Goal: Information Seeking & Learning: Find specific fact

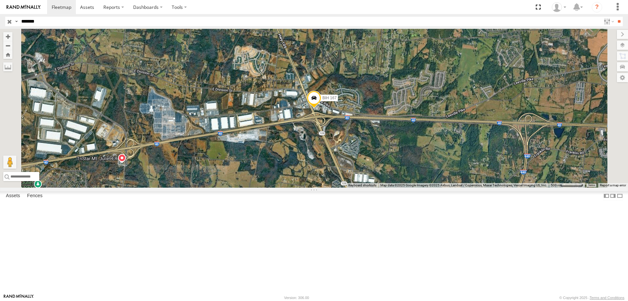
click at [324, 6] on section at bounding box center [337, 7] width 580 height 14
click at [332, 11] on section at bounding box center [337, 7] width 580 height 14
click at [74, 19] on input "*******" at bounding box center [310, 21] width 583 height 9
click at [616, 17] on input "**" at bounding box center [620, 21] width 8 height 9
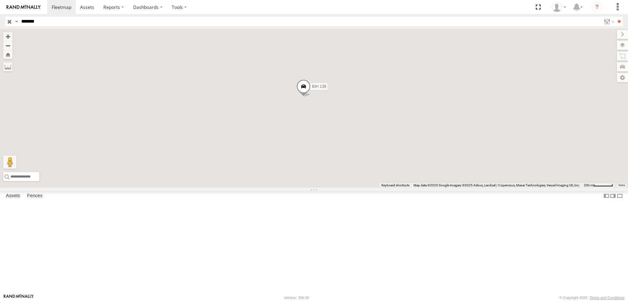
click at [311, 97] on span at bounding box center [303, 88] width 14 height 18
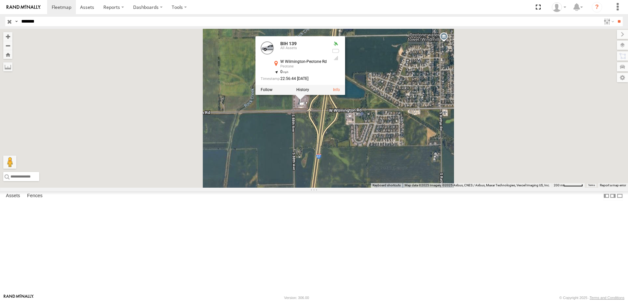
drag, startPoint x: 386, startPoint y: 179, endPoint x: 371, endPoint y: 196, distance: 22.3
click at [370, 188] on div "BIH 139 BIH 139 All Assets W [GEOGRAPHIC_DATA]-Peotone Rd Peotone 41.32553 , -8…" at bounding box center [314, 108] width 628 height 159
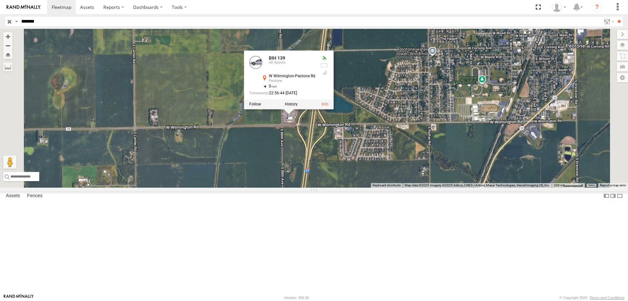
click at [451, 188] on div "BIH 139 BIH 139 All Assets W [GEOGRAPHIC_DATA]-Peotone Rd Peotone 41.32553 , -8…" at bounding box center [314, 108] width 628 height 159
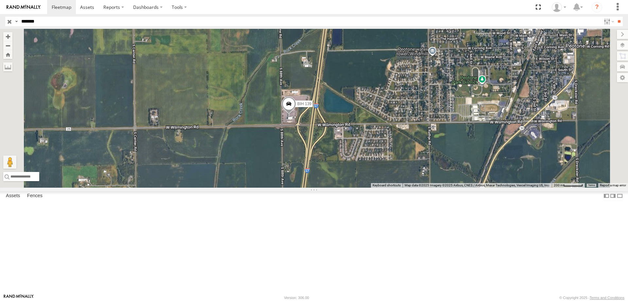
click at [296, 114] on span at bounding box center [289, 106] width 14 height 18
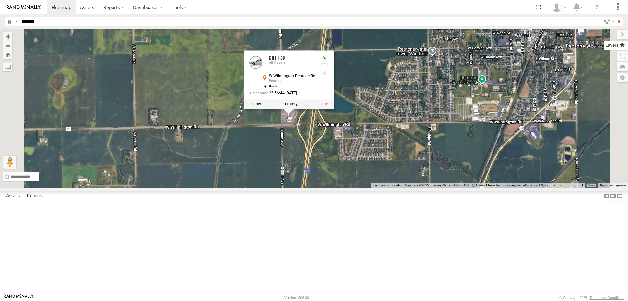
click at [621, 46] on label at bounding box center [616, 45] width 24 height 9
click at [0, 0] on span "Night" at bounding box center [0, 0] width 0 height 0
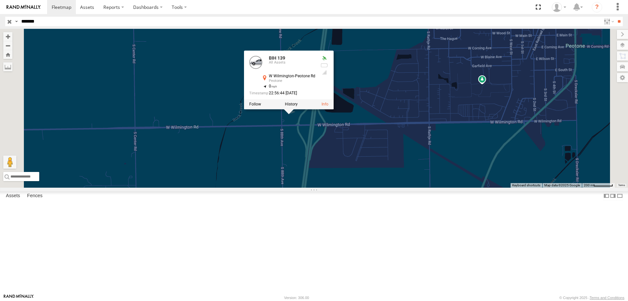
click at [0, 0] on span "Satellite + Roadmap" at bounding box center [0, 0] width 0 height 0
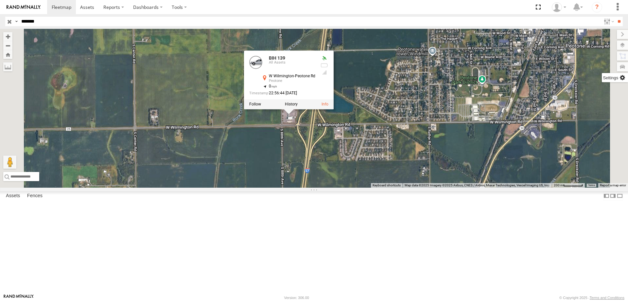
click at [602, 80] on label at bounding box center [615, 77] width 26 height 9
click at [0, 0] on span "Show Mouse Coordinates" at bounding box center [0, 0] width 0 height 0
click at [606, 35] on label at bounding box center [617, 34] width 22 height 9
drag, startPoint x: 229, startPoint y: 290, endPoint x: 211, endPoint y: 290, distance: 18.3
click at [85, 187] on span "41.31306, -87.83853" at bounding box center [59, 184] width 52 height 5
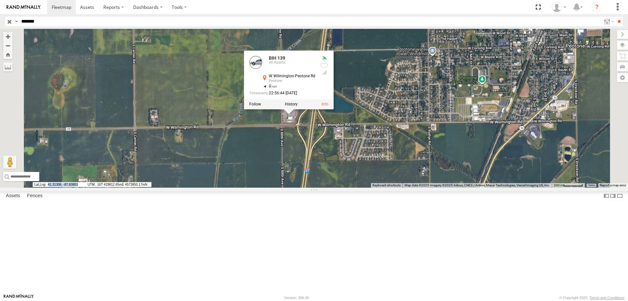
copy span "41.31306, -87.83853"
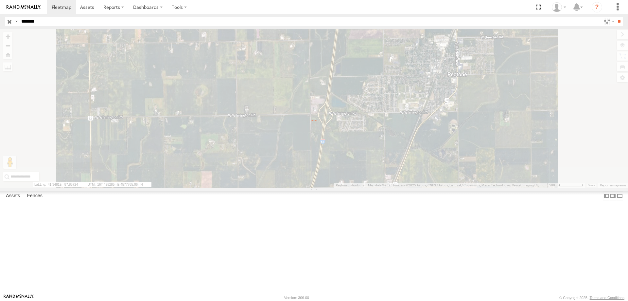
click at [45, 22] on input "*******" at bounding box center [310, 21] width 583 height 9
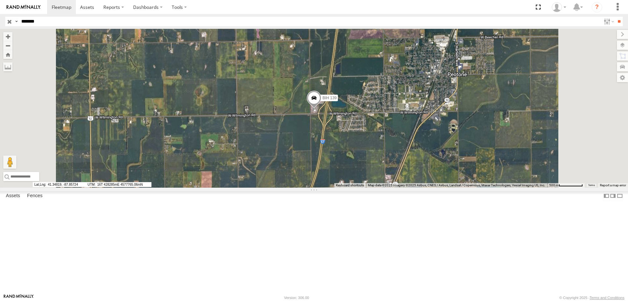
click at [616, 17] on input "**" at bounding box center [620, 21] width 8 height 9
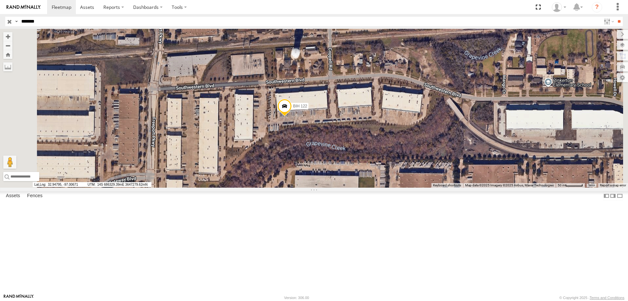
click at [292, 117] on span at bounding box center [285, 108] width 14 height 18
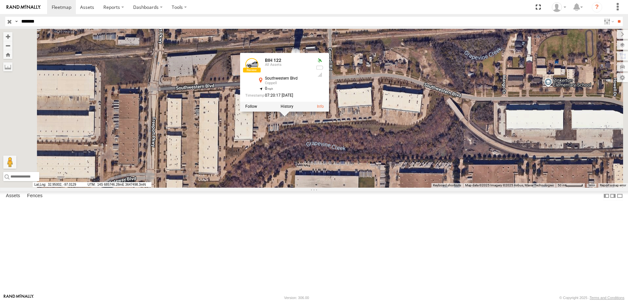
click at [44, 18] on input "*******" at bounding box center [310, 21] width 583 height 9
drag, startPoint x: 20, startPoint y: 21, endPoint x: 0, endPoint y: 20, distance: 20.0
click at [0, 20] on header "Search Query Asset ID Asset Label Registration Manufacturer Model VIN Job ID" at bounding box center [314, 21] width 628 height 15
type input "***"
click at [616, 17] on input "**" at bounding box center [620, 21] width 8 height 9
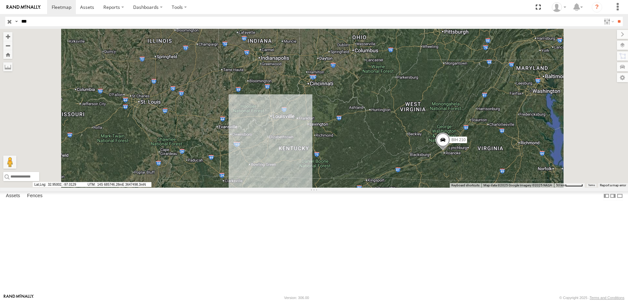
click at [0, 0] on div "TRK 210" at bounding box center [0, 0] width 0 height 0
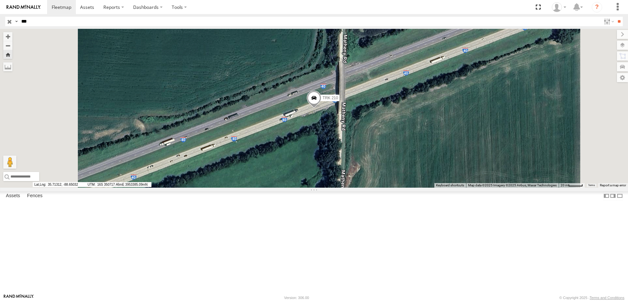
click at [321, 108] on span at bounding box center [314, 100] width 14 height 18
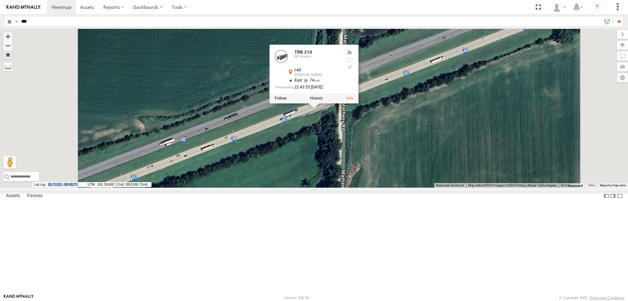
drag, startPoint x: 242, startPoint y: 291, endPoint x: 211, endPoint y: 291, distance: 30.8
click at [85, 187] on span "35.71132, -88.65271" at bounding box center [59, 184] width 52 height 5
copy span "35.71132, -88.65271"
click at [343, 4] on section at bounding box center [337, 7] width 580 height 14
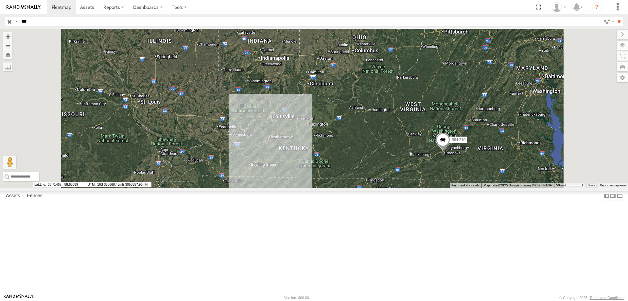
click at [0, 0] on div "TRK 210" at bounding box center [0, 0] width 0 height 0
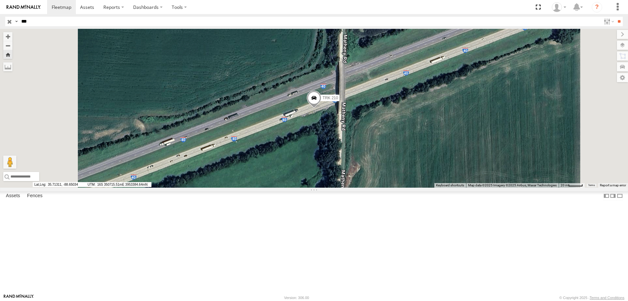
click at [321, 108] on span at bounding box center [314, 100] width 14 height 18
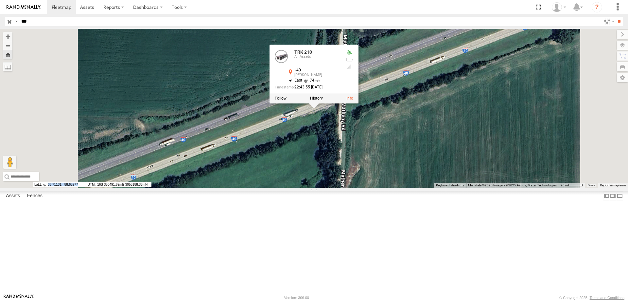
drag, startPoint x: 243, startPoint y: 290, endPoint x: 211, endPoint y: 293, distance: 31.5
click at [85, 187] on span "35.71131, -88.65277" at bounding box center [59, 184] width 52 height 5
copy span "35.71131, -88.65277"
